Goal: Transaction & Acquisition: Book appointment/travel/reservation

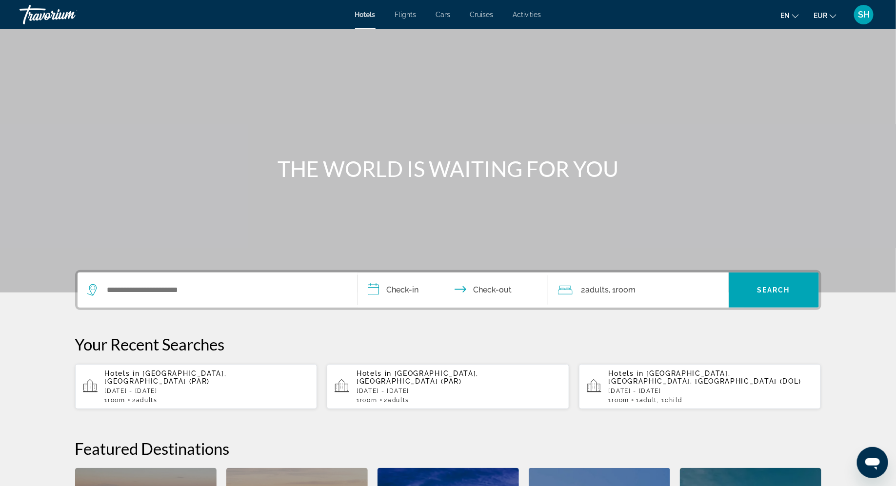
click at [181, 388] on p "Thu, 27 Nov - Mon, 01 Dec" at bounding box center [207, 391] width 205 height 7
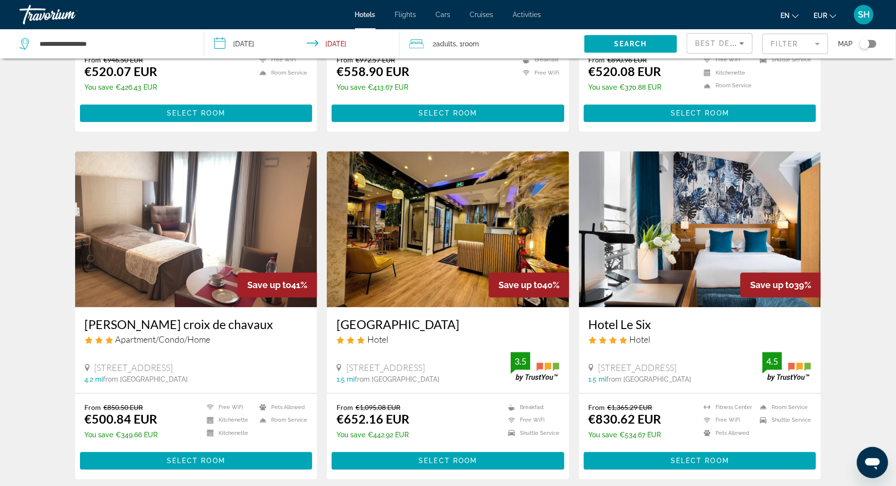
scroll to position [1016, 0]
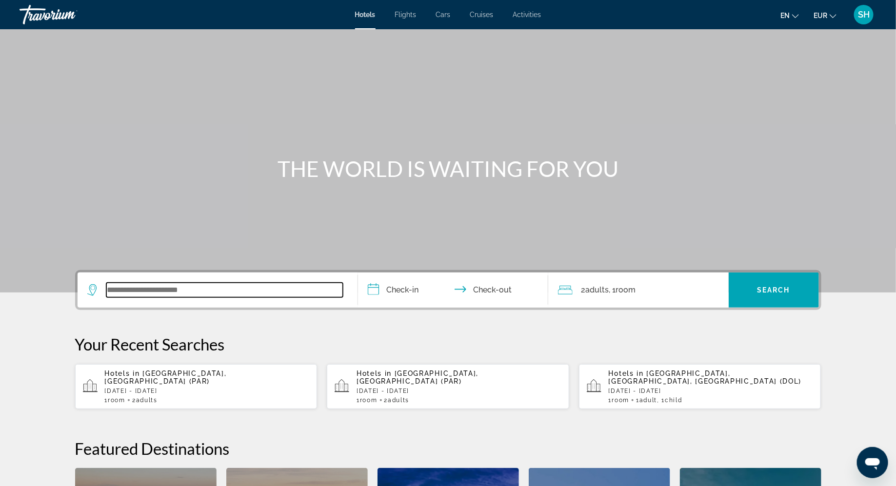
click at [147, 295] on input "Search widget" at bounding box center [224, 290] width 236 height 15
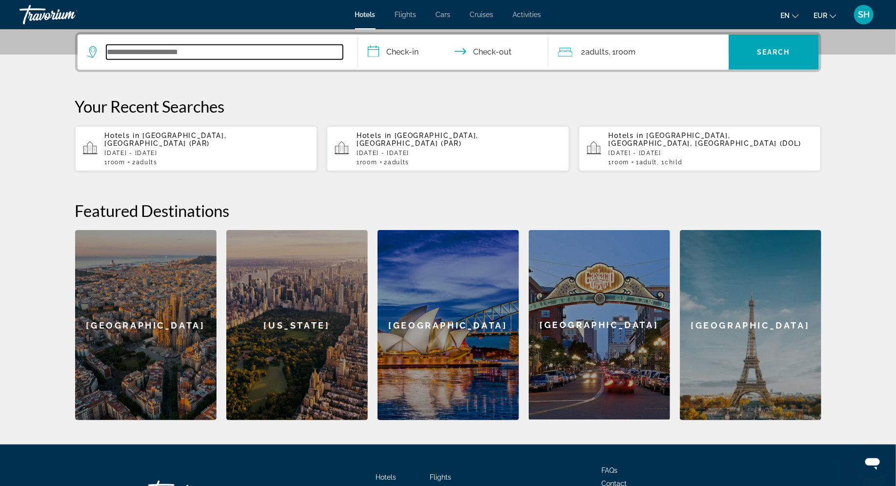
scroll to position [238, 0]
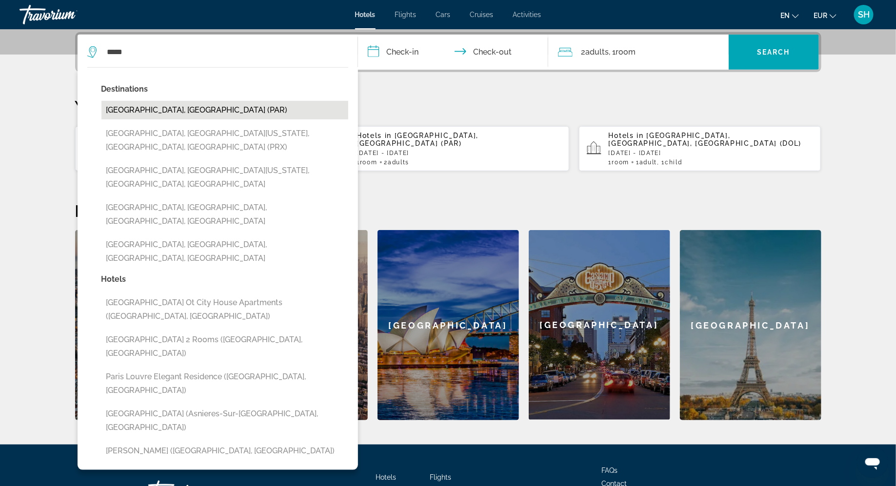
click at [168, 111] on button "Paris, France (PAR)" at bounding box center [224, 110] width 247 height 19
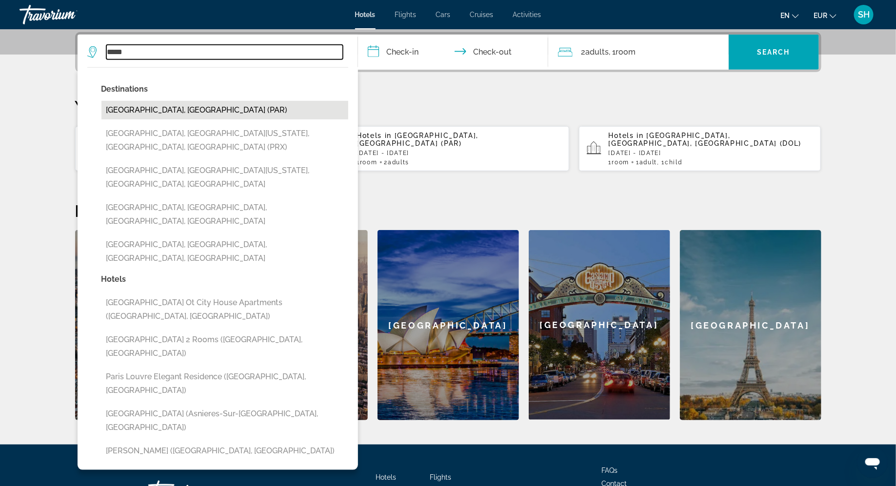
type input "**********"
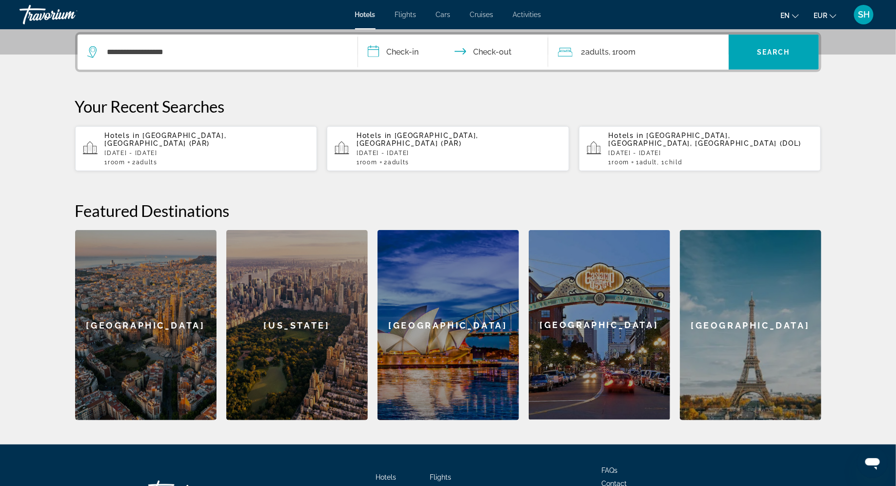
click at [411, 52] on input "**********" at bounding box center [455, 54] width 194 height 38
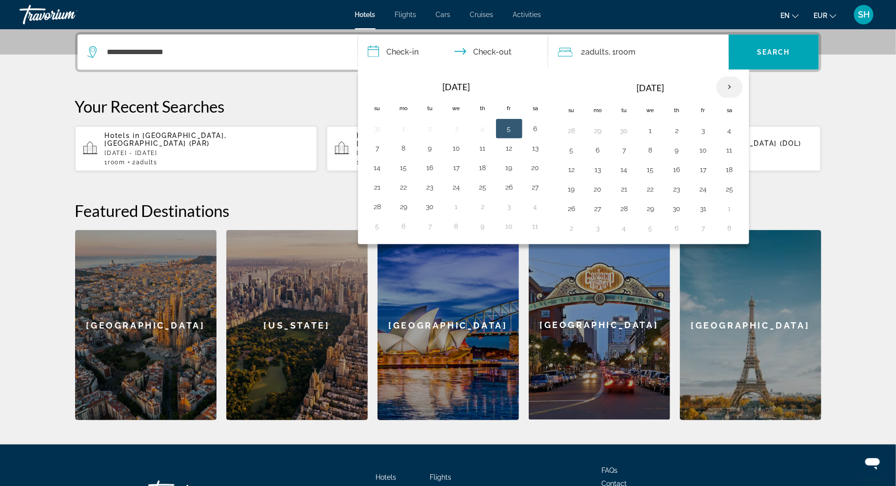
click at [727, 87] on th "Next month" at bounding box center [729, 87] width 26 height 21
click at [697, 210] on button "28" at bounding box center [703, 209] width 16 height 14
click at [571, 226] on button "30" at bounding box center [572, 228] width 16 height 14
type input "**********"
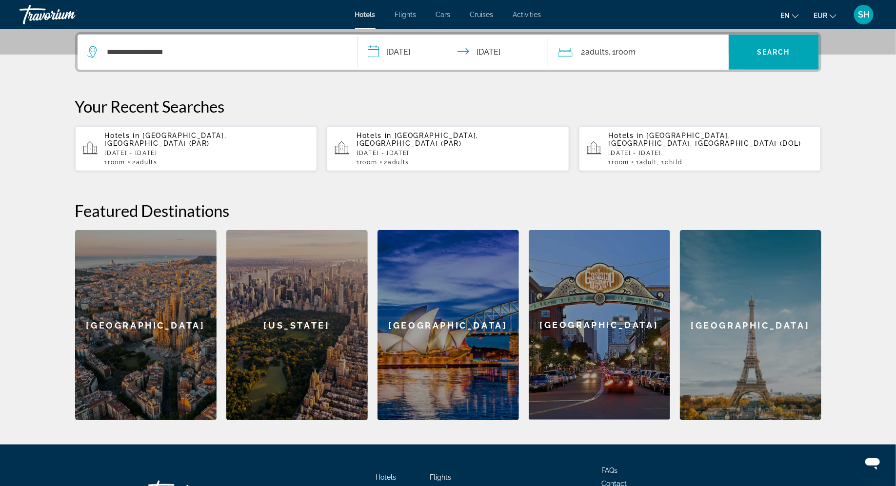
click at [661, 50] on div "2 Adult Adults , 1 Room rooms" at bounding box center [643, 52] width 171 height 14
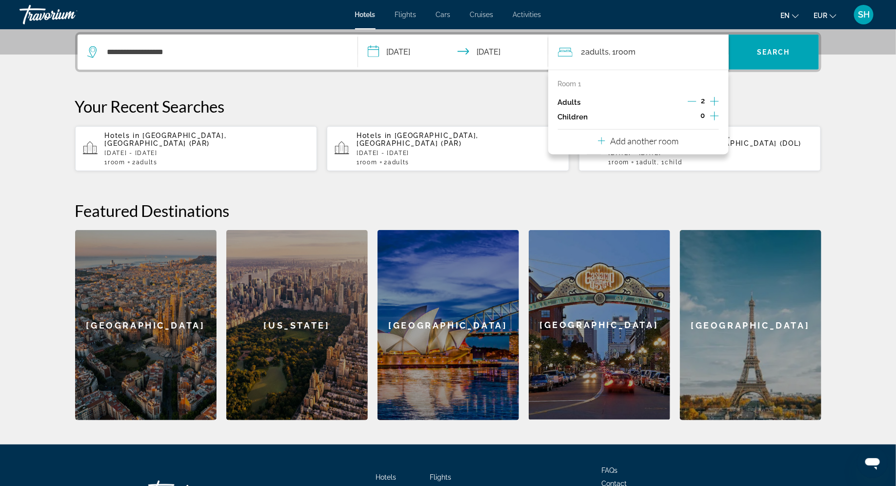
click at [716, 98] on icon "Increment adults" at bounding box center [714, 102] width 9 height 12
click at [779, 52] on span "Search" at bounding box center [773, 52] width 33 height 8
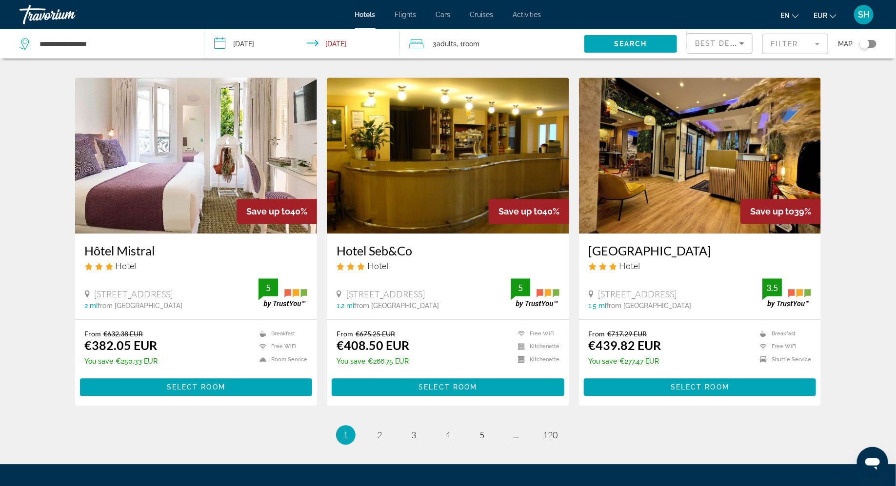
scroll to position [1073, 0]
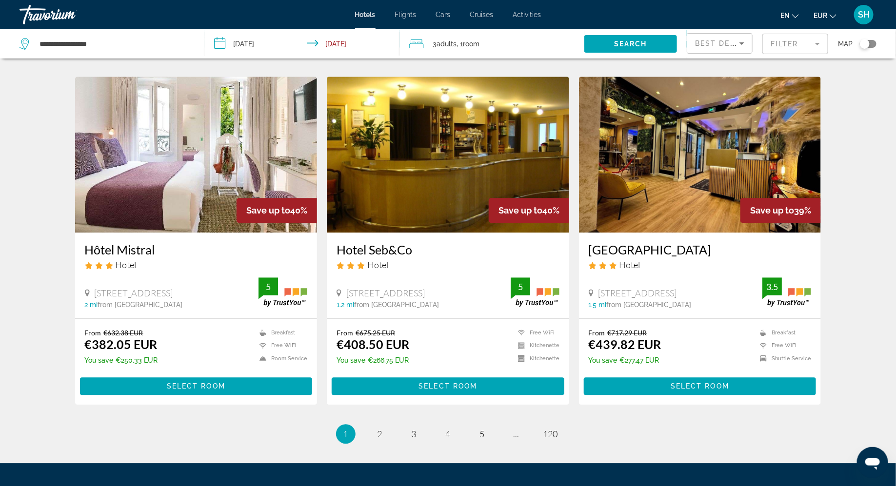
click at [784, 43] on mat-form-field "Filter" at bounding box center [795, 44] width 66 height 20
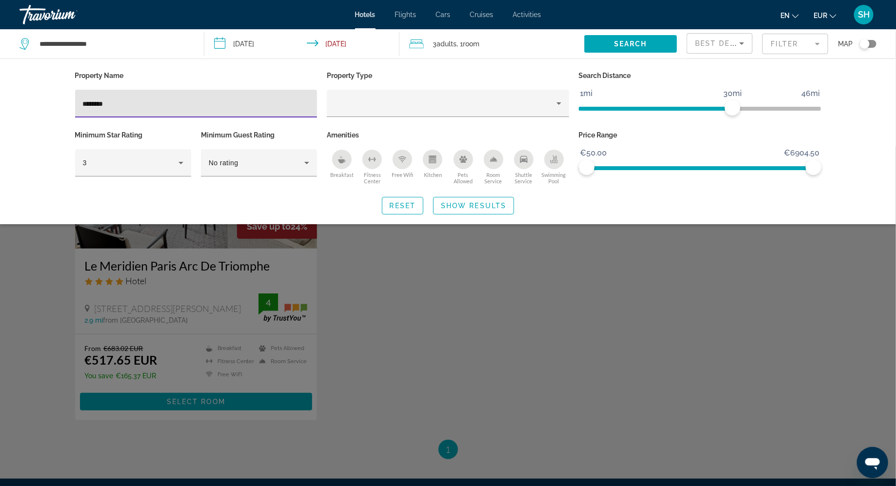
type input "*********"
click at [376, 304] on div "Search widget" at bounding box center [448, 316] width 896 height 340
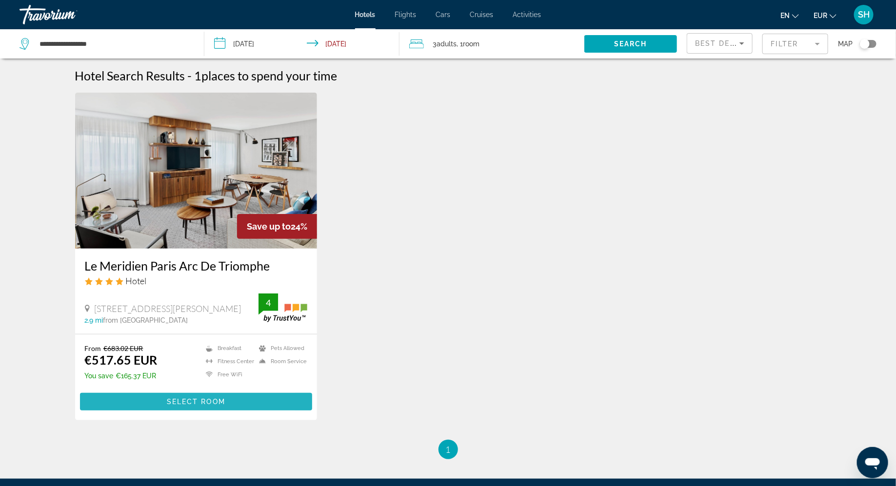
click at [180, 399] on span "Select Room" at bounding box center [196, 402] width 59 height 8
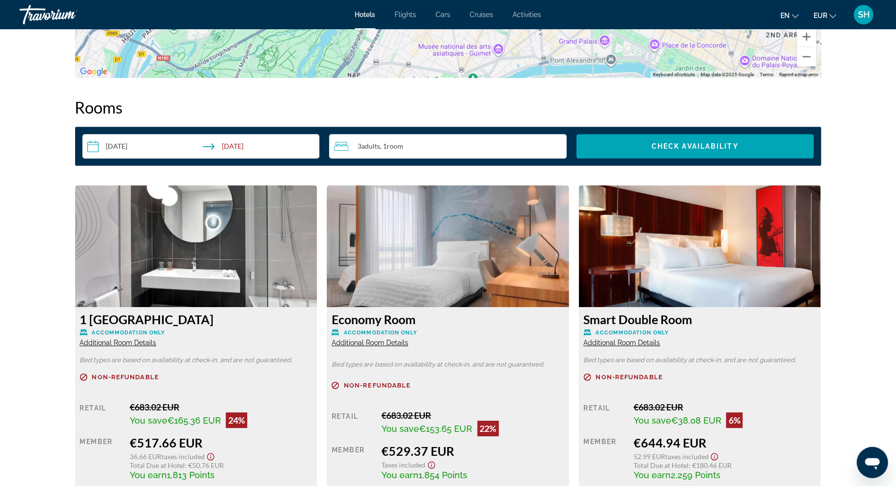
scroll to position [1195, 0]
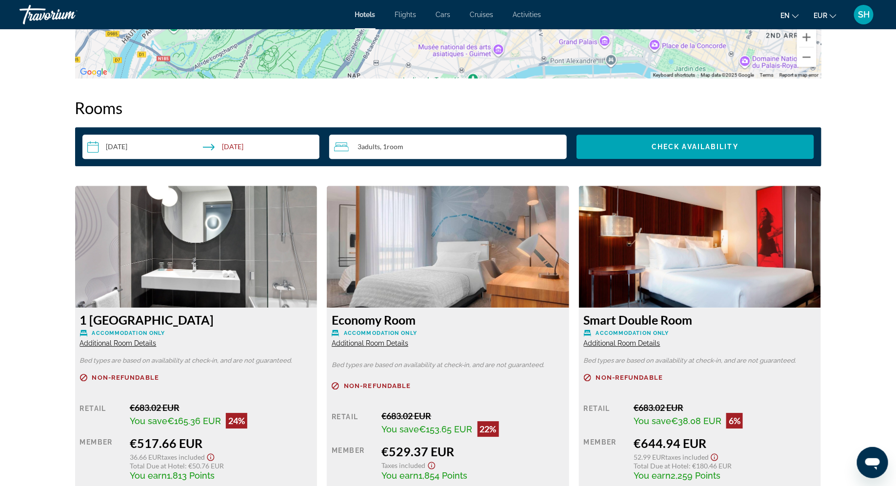
click at [418, 141] on div "3 Adult Adults , 1 Room rooms" at bounding box center [450, 147] width 233 height 12
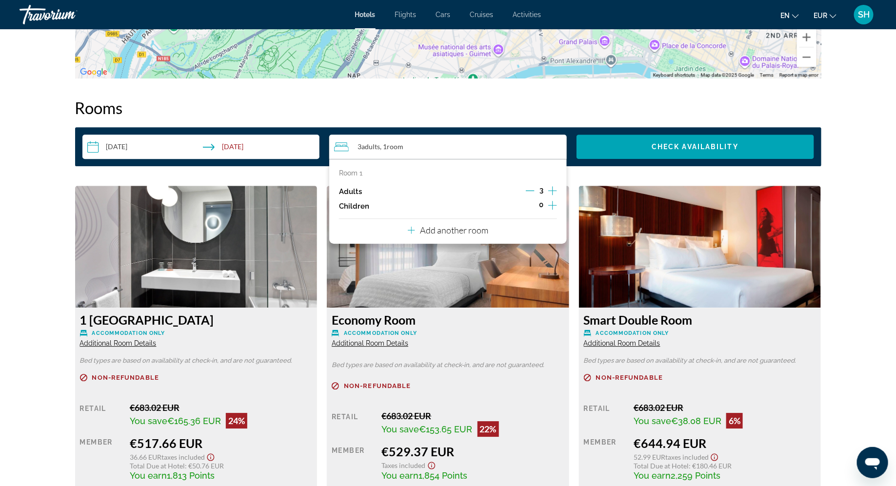
click at [529, 190] on icon "Decrement adults" at bounding box center [530, 190] width 9 height 9
click at [552, 204] on icon "Increment children" at bounding box center [552, 205] width 9 height 9
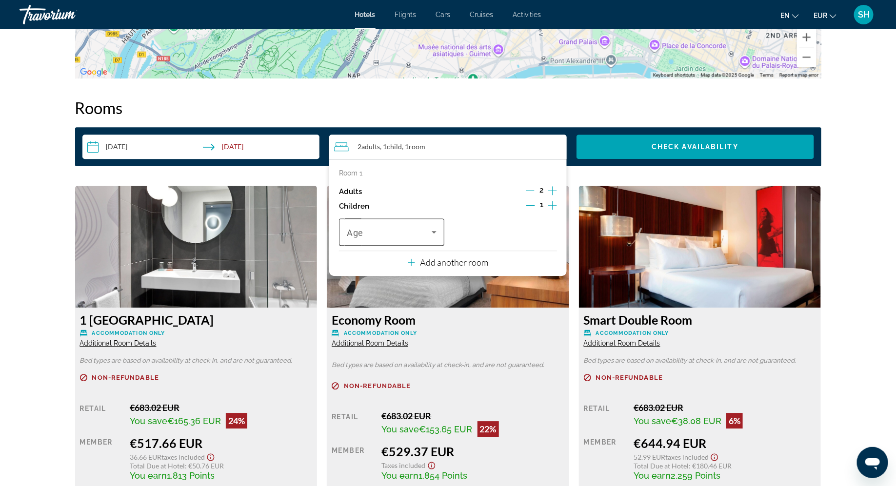
click at [437, 233] on icon "Travelers: 2 adults, 1 child" at bounding box center [434, 232] width 12 height 12
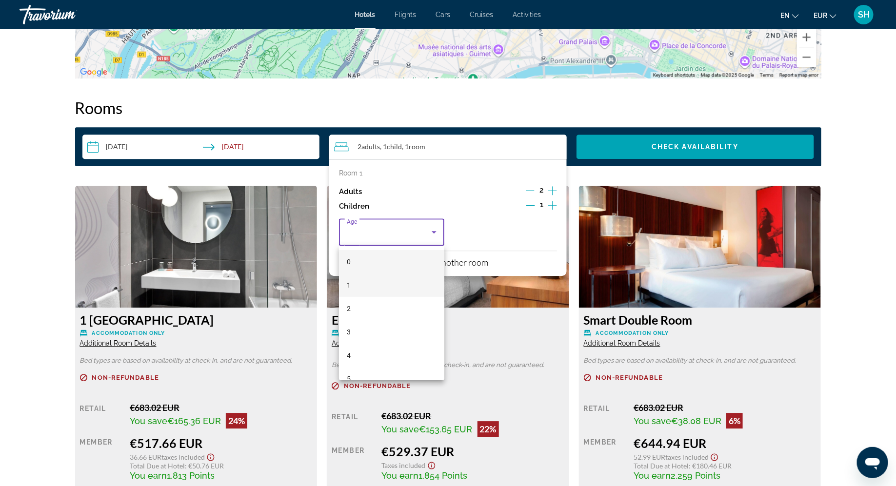
click at [393, 288] on mat-option "1" at bounding box center [391, 285] width 105 height 23
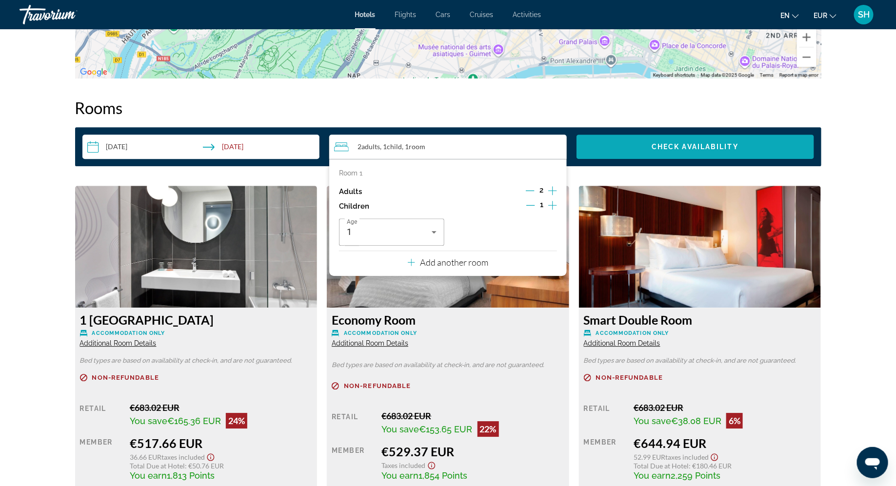
click at [686, 145] on span "Check Availability" at bounding box center [694, 147] width 87 height 8
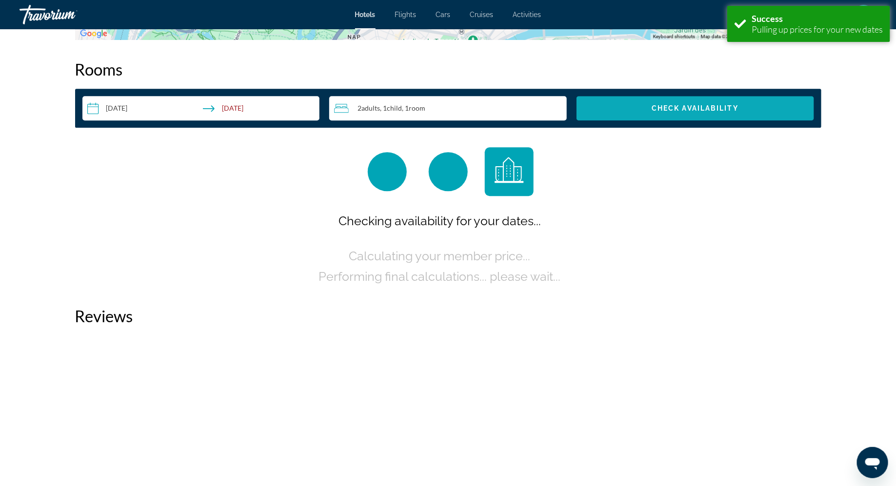
scroll to position [1234, 0]
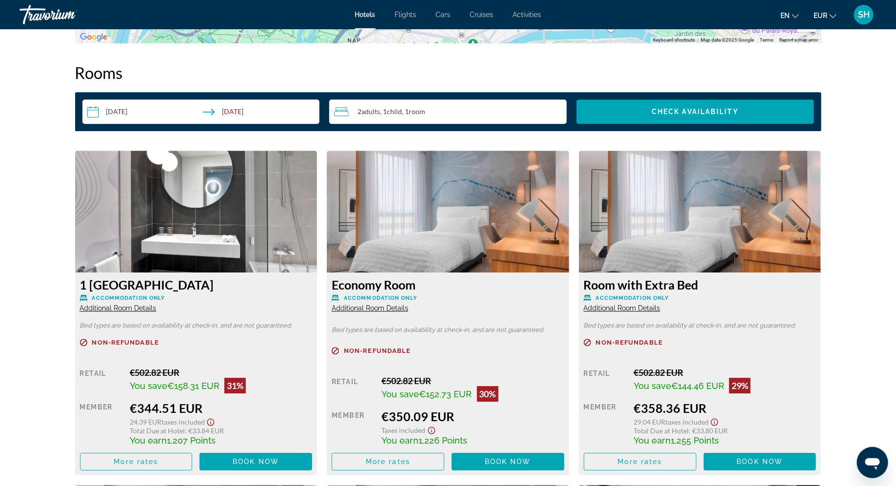
scroll to position [1228, 0]
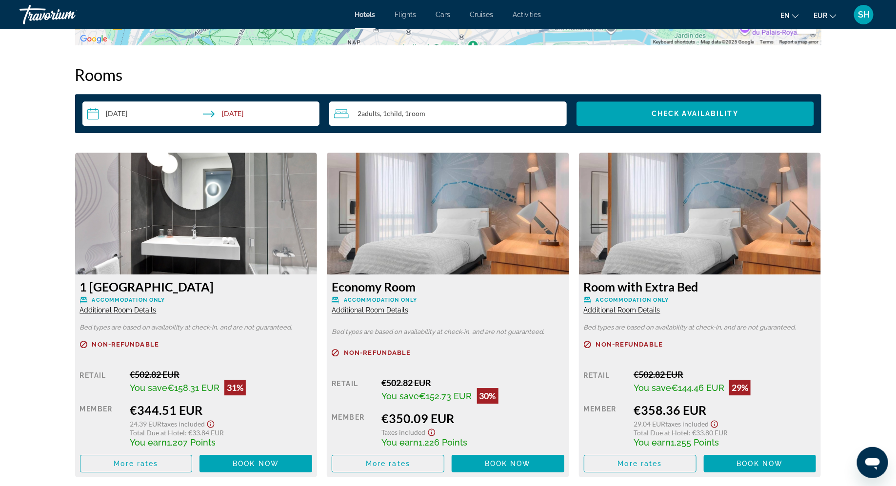
click at [428, 114] on div "2 Adult Adults , 1 Child Children , 1 Room rooms" at bounding box center [450, 114] width 233 height 12
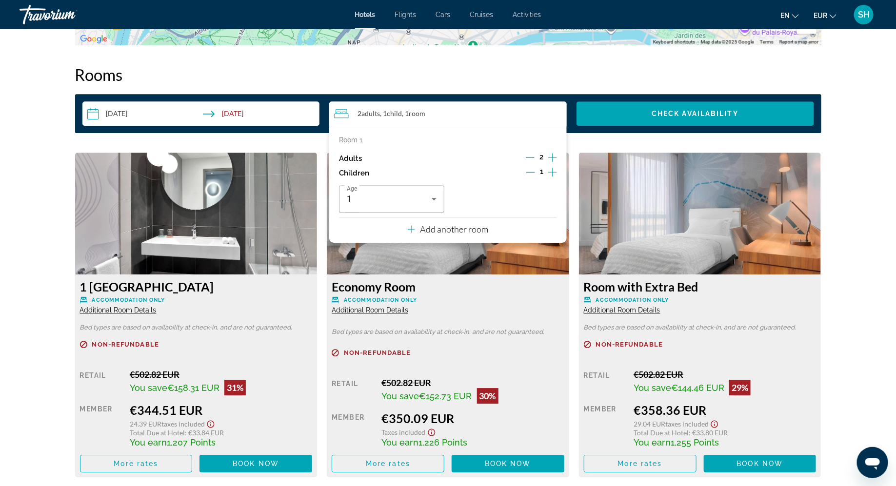
click at [531, 171] on icon "Decrement children" at bounding box center [530, 172] width 9 height 9
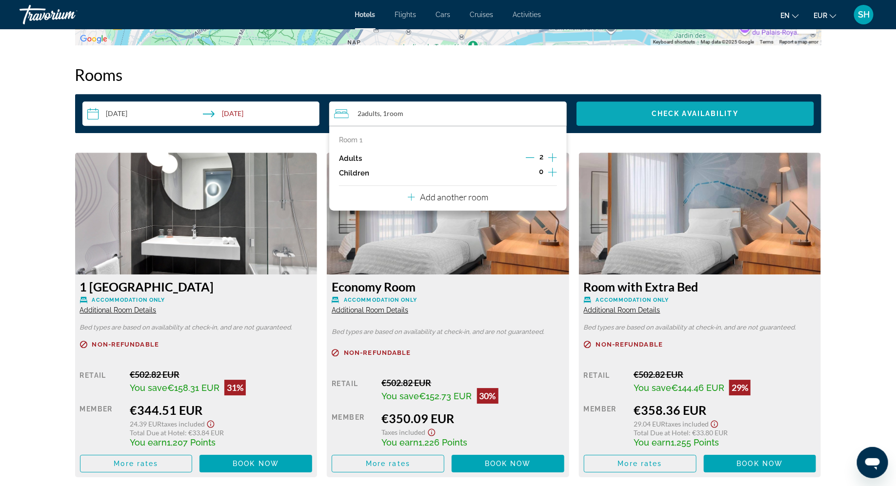
click at [658, 115] on span "Check Availability" at bounding box center [694, 114] width 87 height 8
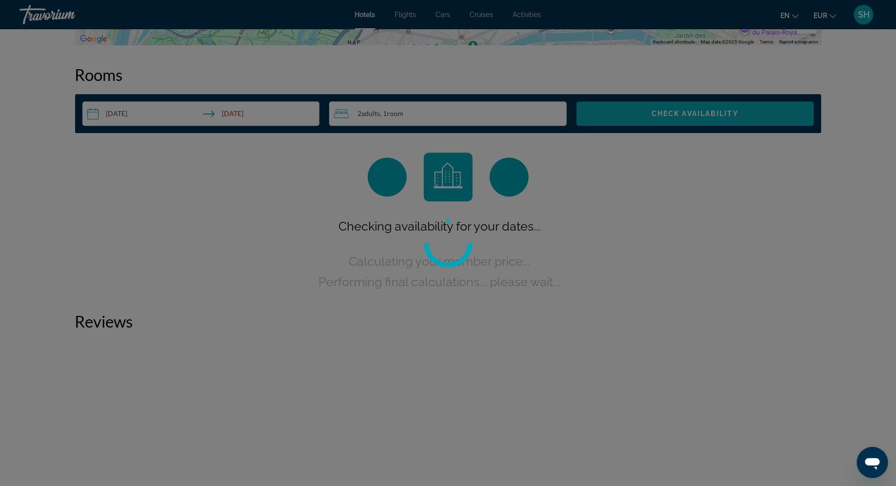
scroll to position [1234, 0]
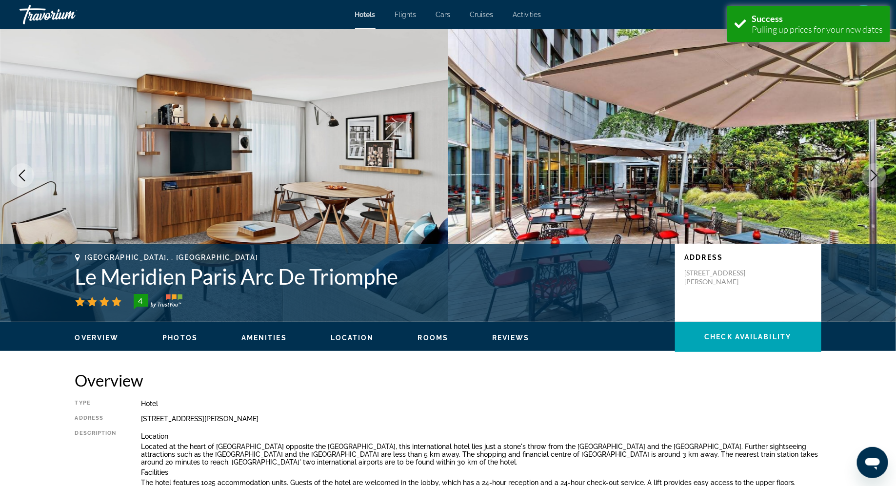
click at [349, 336] on span "Location" at bounding box center [352, 338] width 43 height 8
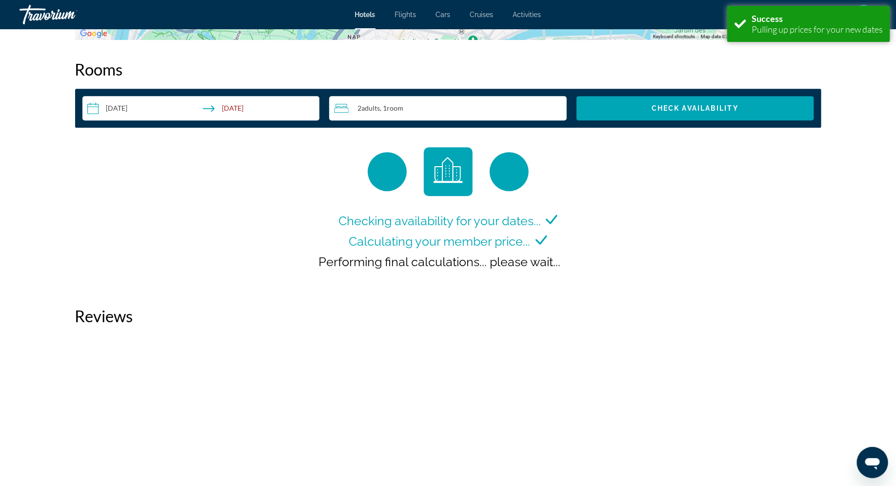
scroll to position [1234, 0]
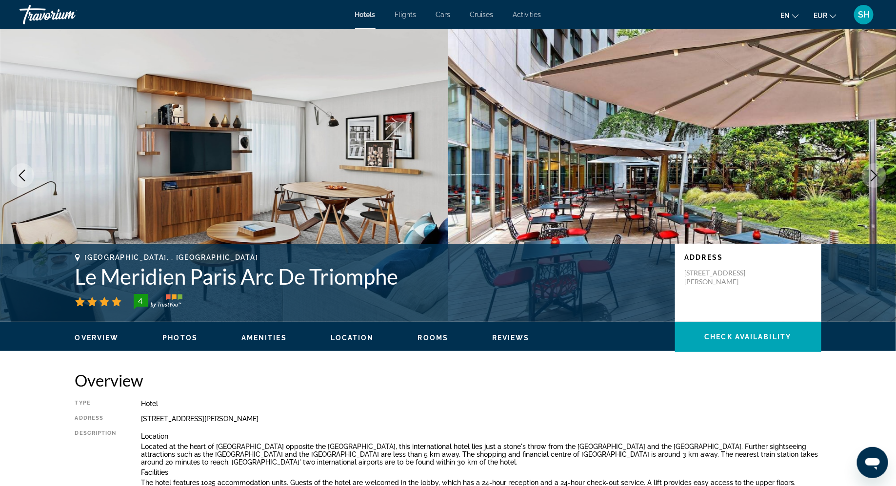
click at [340, 339] on span "Location" at bounding box center [352, 338] width 43 height 8
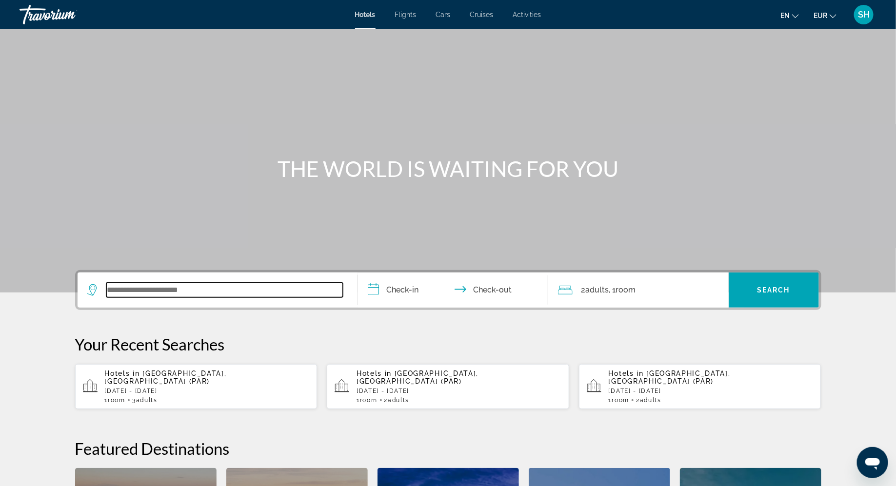
click at [239, 284] on input "Search widget" at bounding box center [224, 290] width 236 height 15
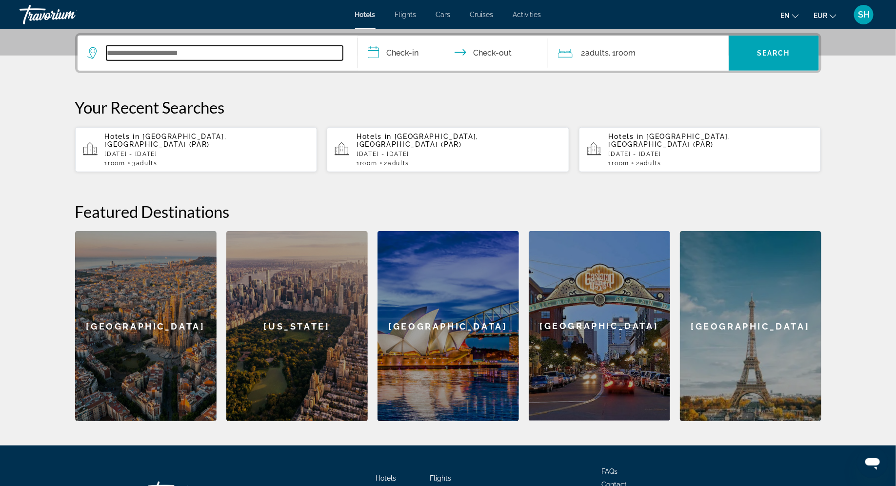
scroll to position [238, 0]
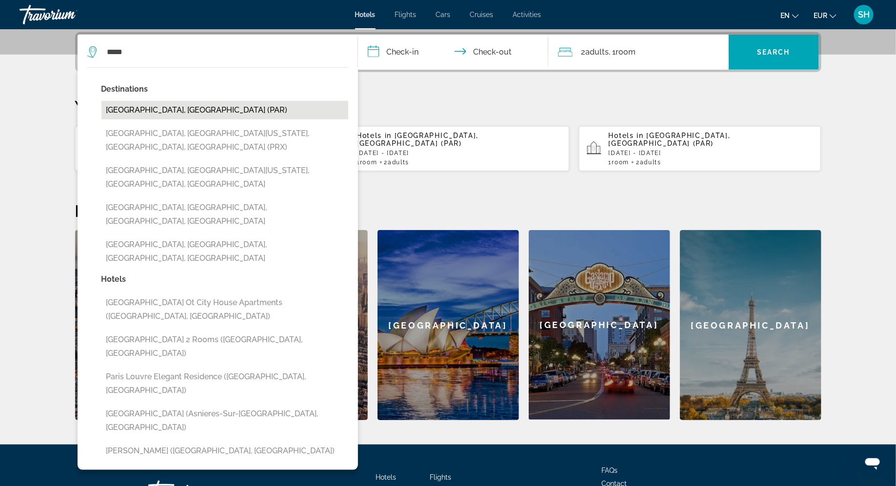
click at [217, 105] on button "[GEOGRAPHIC_DATA], [GEOGRAPHIC_DATA] (PAR)" at bounding box center [224, 110] width 247 height 19
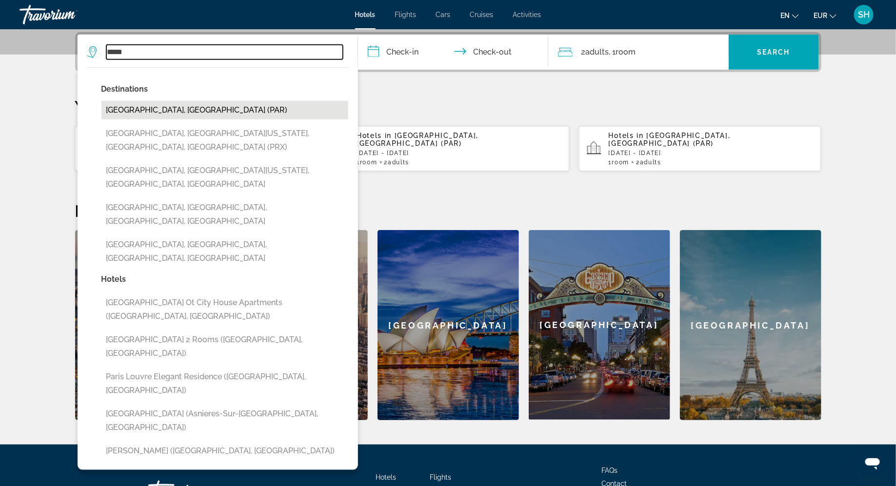
type input "**********"
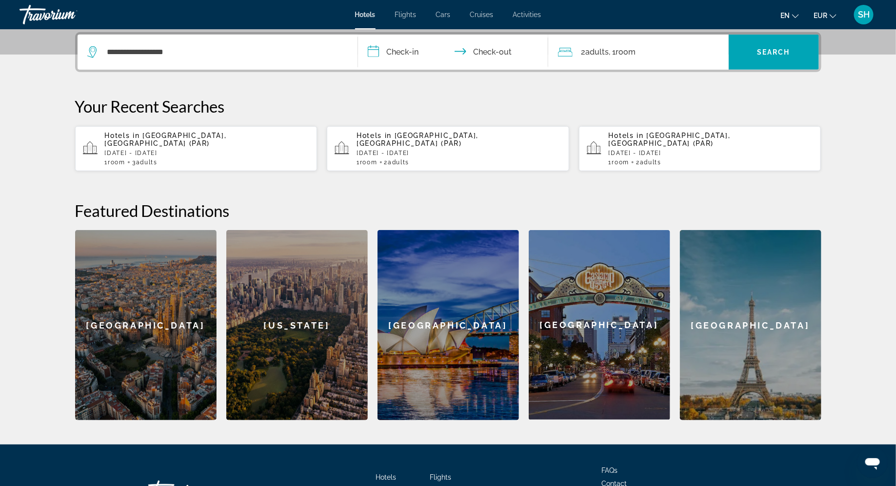
click at [403, 51] on input "**********" at bounding box center [455, 54] width 194 height 38
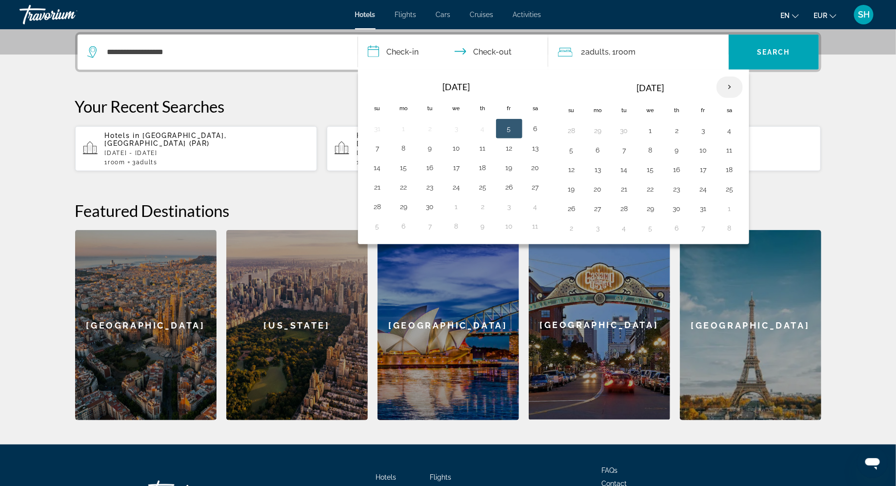
click at [726, 83] on th "Next month" at bounding box center [729, 87] width 26 height 21
click at [674, 210] on button "27" at bounding box center [677, 209] width 16 height 14
click at [591, 225] on button "1" at bounding box center [598, 228] width 16 height 14
type input "**********"
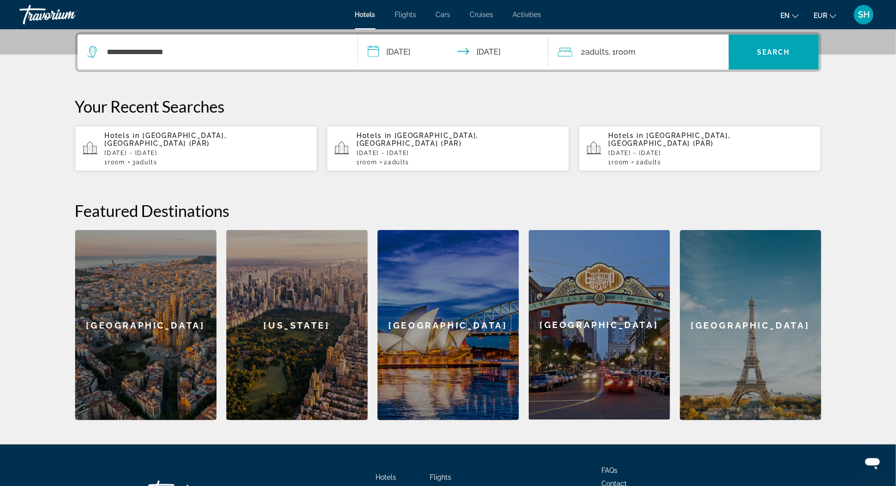
click at [646, 57] on div "2 Adult Adults , 1 Room rooms" at bounding box center [643, 52] width 171 height 14
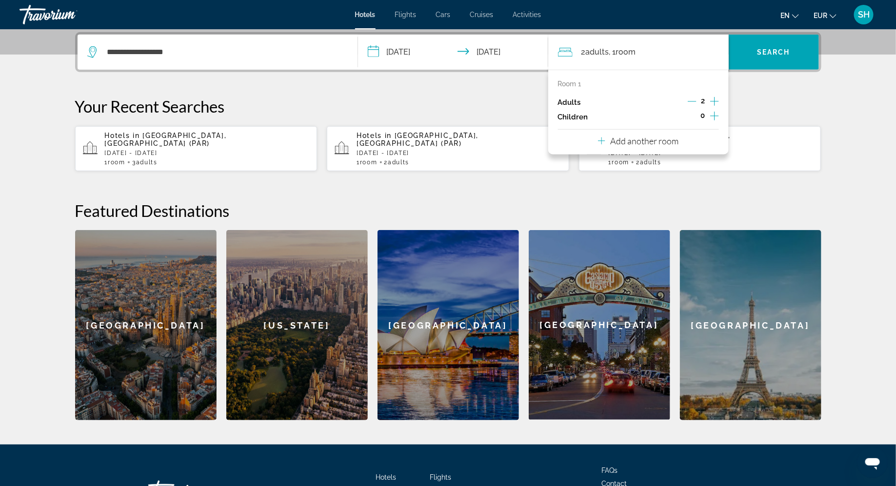
click at [715, 99] on icon "Increment adults" at bounding box center [714, 102] width 9 height 12
click at [769, 46] on span "Search widget" at bounding box center [774, 51] width 90 height 23
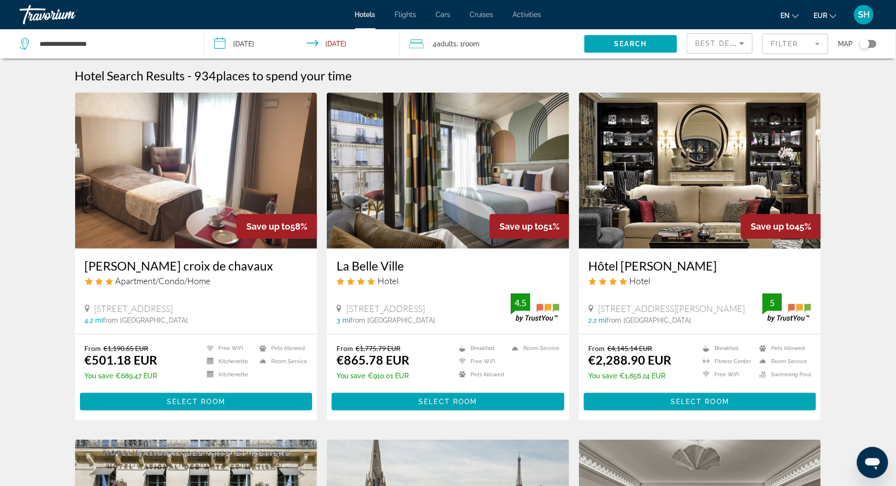
click at [814, 44] on mat-form-field "Filter" at bounding box center [795, 44] width 66 height 20
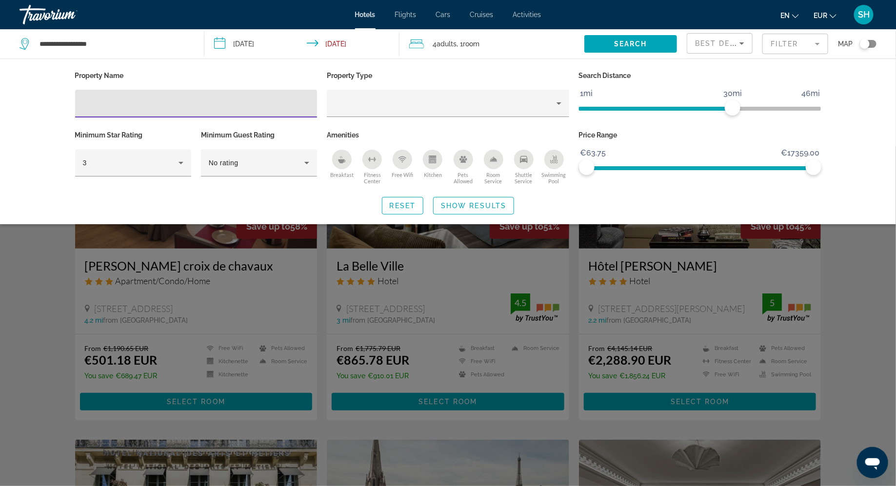
click at [700, 42] on span "Best Deals" at bounding box center [720, 43] width 51 height 8
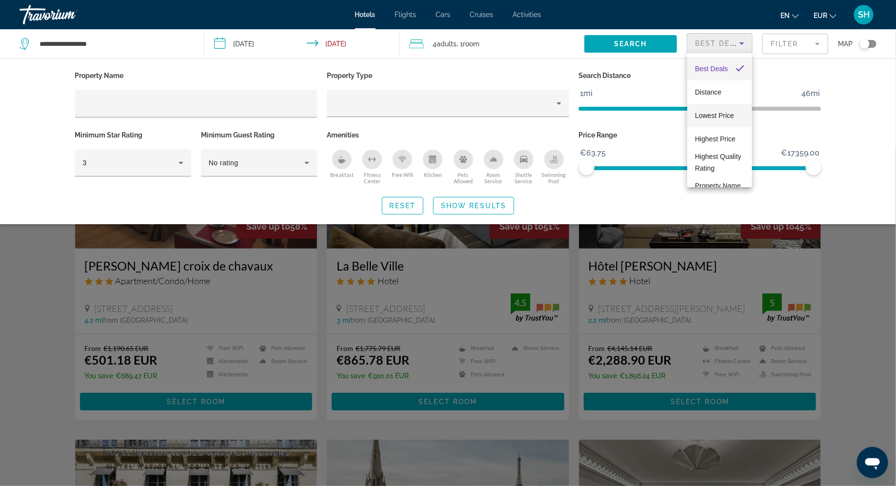
click at [705, 118] on span "Lowest Price" at bounding box center [714, 116] width 39 height 8
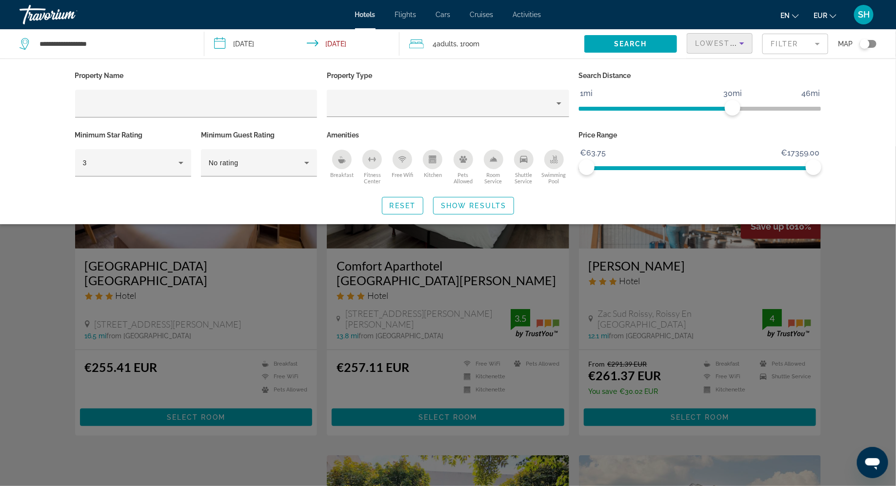
click at [787, 47] on mat-form-field "Filter" at bounding box center [795, 44] width 66 height 20
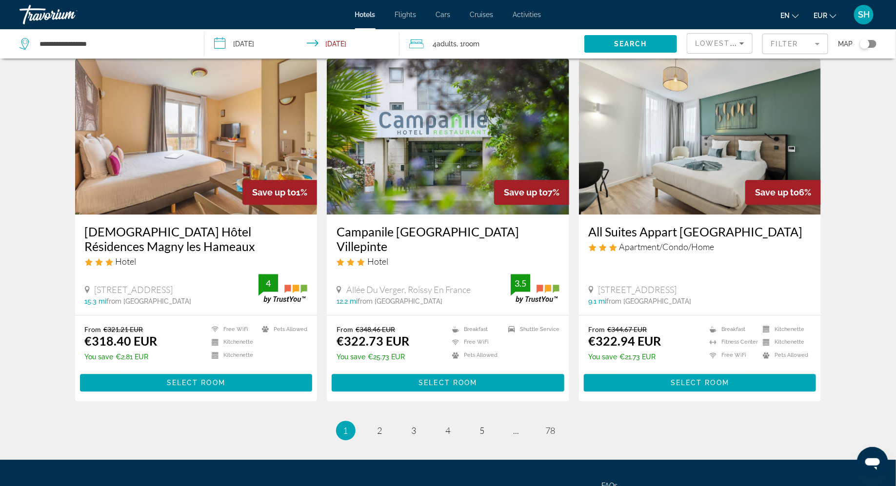
scroll to position [1146, 0]
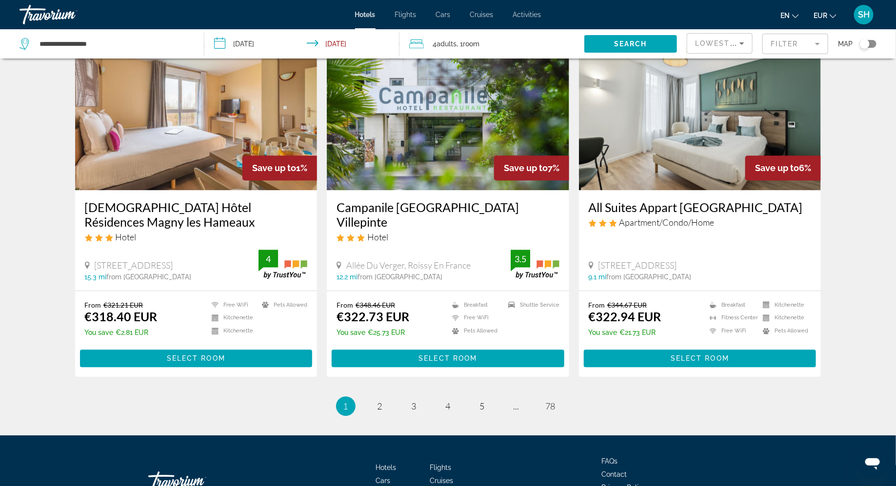
click at [811, 46] on mat-form-field "Filter" at bounding box center [795, 44] width 66 height 20
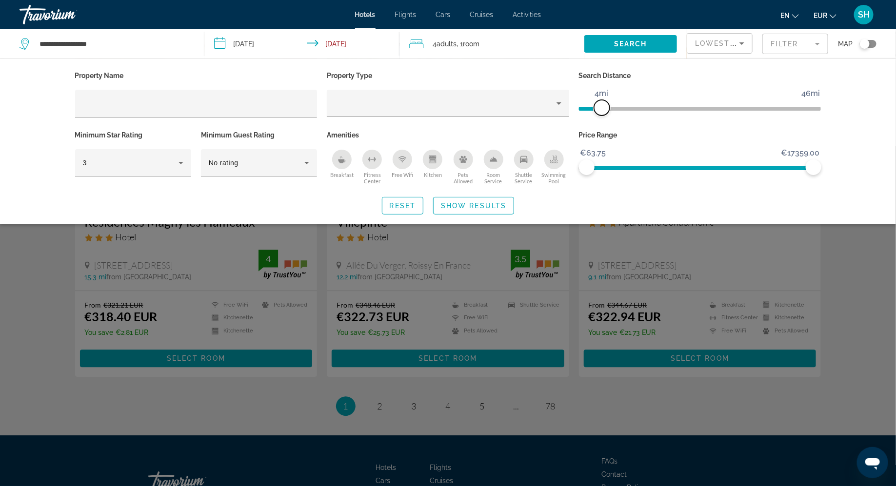
drag, startPoint x: 734, startPoint y: 110, endPoint x: 601, endPoint y: 121, distance: 133.6
click at [601, 121] on div "Search Distance 1mi 46mi 4mi" at bounding box center [700, 98] width 252 height 59
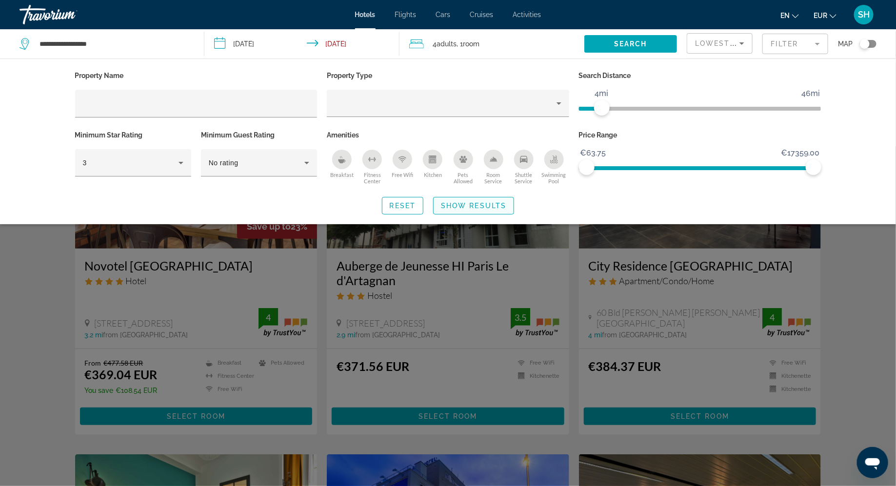
click at [444, 204] on span "Show Results" at bounding box center [473, 206] width 65 height 8
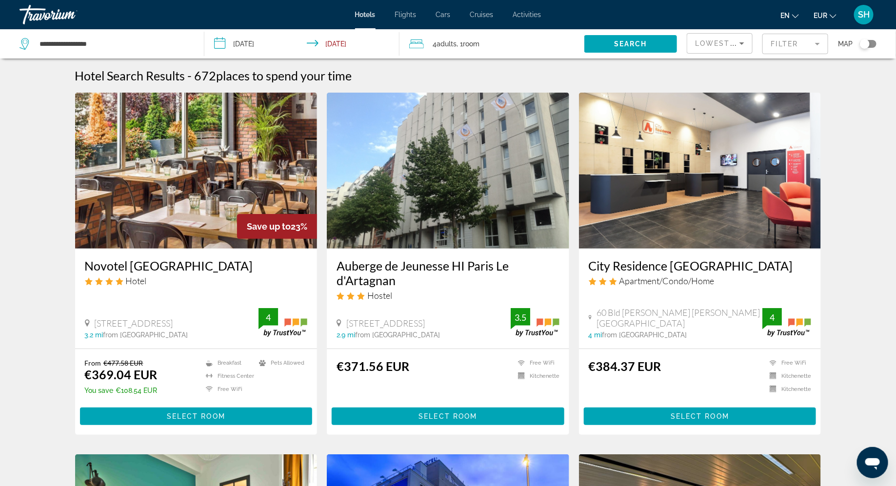
click at [654, 181] on img "Main content" at bounding box center [700, 171] width 242 height 156
click at [208, 417] on span "Select Room" at bounding box center [196, 417] width 59 height 8
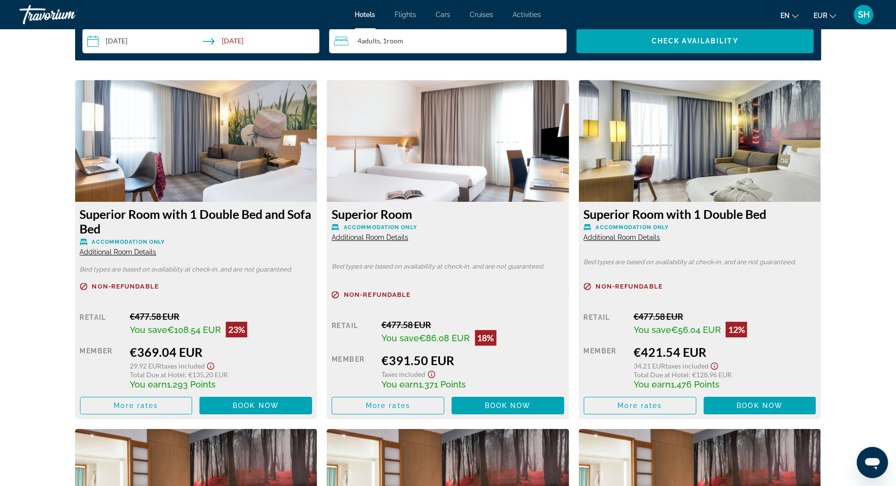
scroll to position [1219, 0]
